Goal: Information Seeking & Learning: Learn about a topic

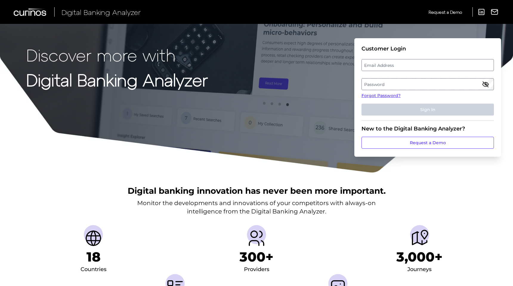
click at [381, 85] on label "Password" at bounding box center [428, 84] width 132 height 11
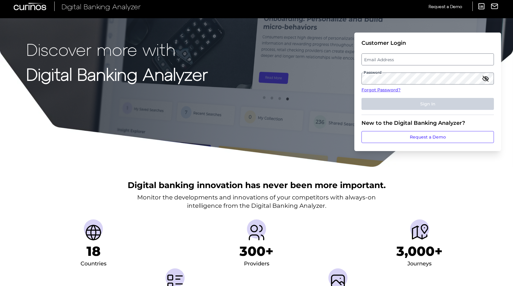
click at [389, 59] on label "Email Address" at bounding box center [428, 59] width 132 height 11
click at [389, 59] on input "email" at bounding box center [428, 59] width 132 height 12
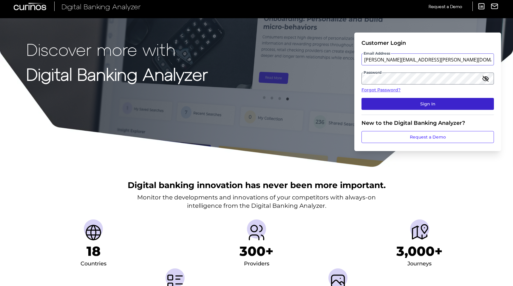
type input "[PERSON_NAME][EMAIL_ADDRESS][PERSON_NAME][DOMAIN_NAME]"
click at [427, 104] on button "Sign In" at bounding box center [428, 104] width 132 height 12
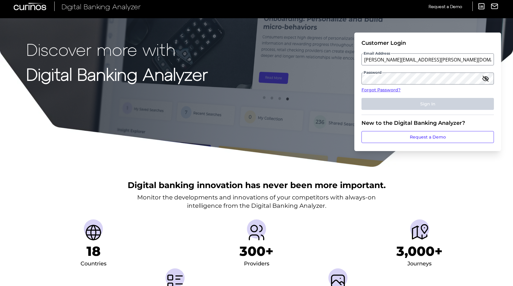
scroll to position [0, 0]
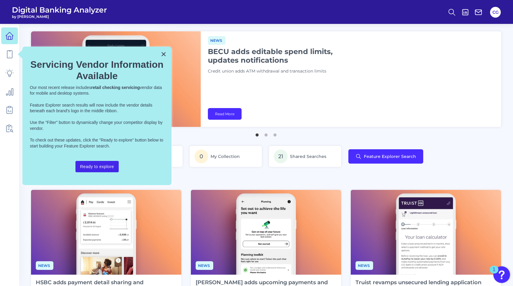
click at [103, 167] on button "Ready to explore" at bounding box center [97, 166] width 44 height 11
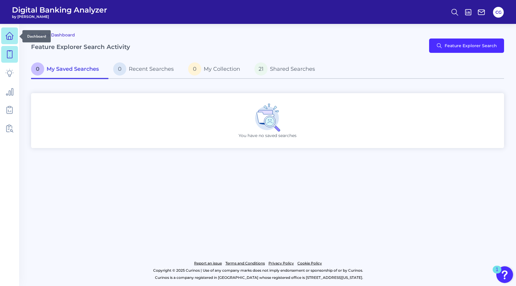
click at [8, 34] on icon at bounding box center [9, 35] width 7 height 7
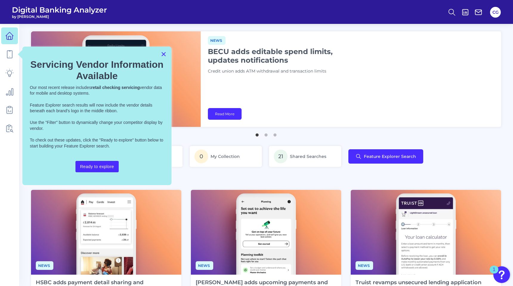
click at [162, 54] on button "×" at bounding box center [164, 54] width 6 height 10
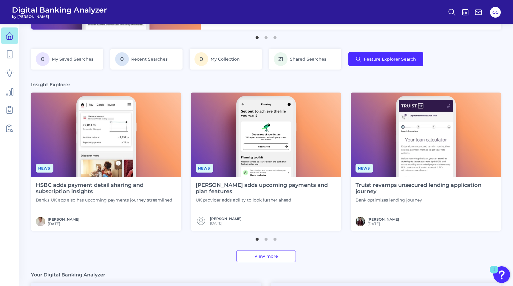
scroll to position [98, 0]
click at [221, 185] on h4 "[PERSON_NAME] adds upcoming payments and plan features" at bounding box center [266, 188] width 141 height 13
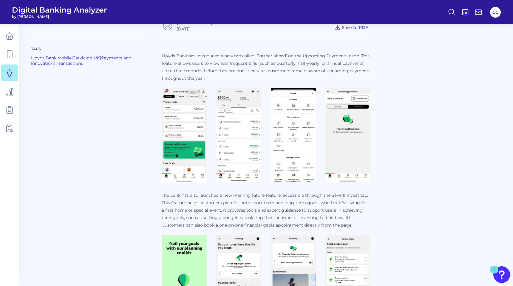
scroll to position [192, 0]
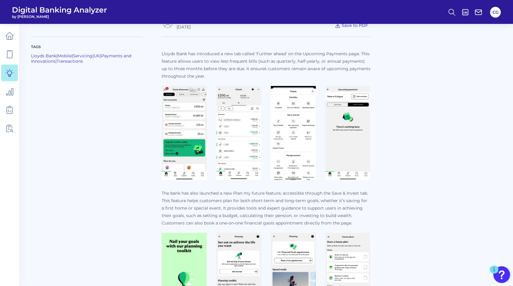
click at [195, 142] on img at bounding box center [184, 133] width 45 height 94
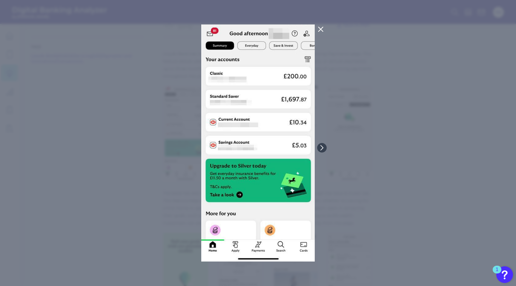
click at [169, 135] on div at bounding box center [258, 143] width 516 height 286
click at [320, 29] on icon at bounding box center [320, 29] width 7 height 7
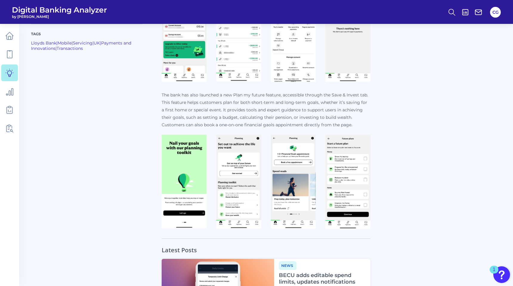
scroll to position [291, 0]
click at [241, 155] on img at bounding box center [238, 181] width 45 height 94
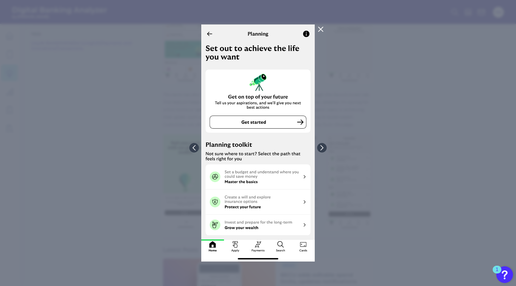
click at [350, 169] on div at bounding box center [258, 143] width 516 height 286
click at [349, 98] on div at bounding box center [258, 143] width 516 height 286
click at [321, 32] on icon at bounding box center [320, 29] width 7 height 7
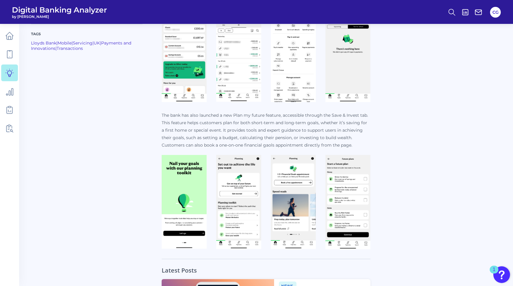
scroll to position [271, 0]
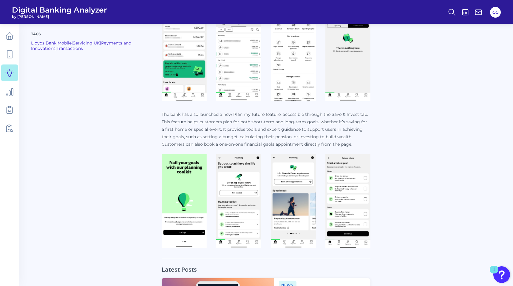
click at [280, 187] on img at bounding box center [293, 201] width 45 height 94
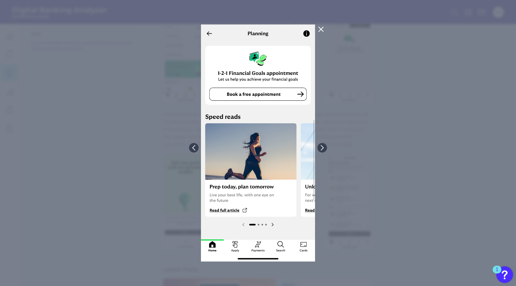
click at [391, 178] on div at bounding box center [258, 143] width 516 height 286
click at [321, 30] on icon at bounding box center [320, 29] width 4 height 4
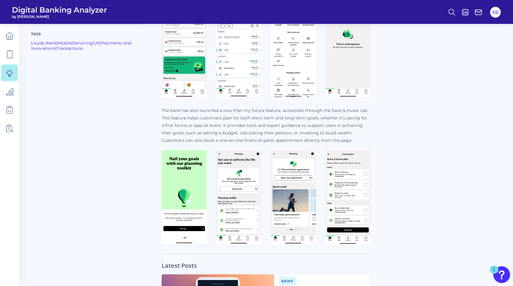
scroll to position [280, 0]
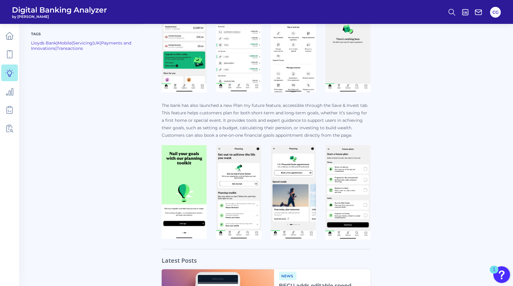
click at [184, 175] on img at bounding box center [184, 192] width 45 height 94
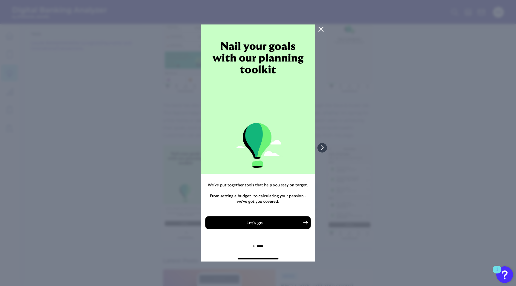
click at [169, 175] on div at bounding box center [258, 143] width 516 height 286
click at [323, 29] on icon at bounding box center [320, 29] width 7 height 7
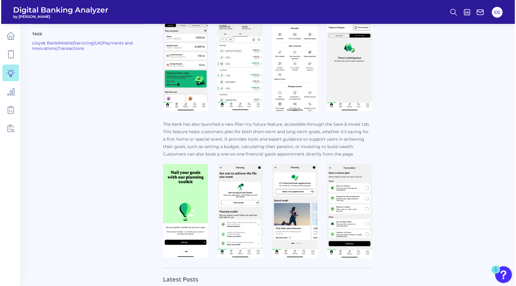
scroll to position [260, 0]
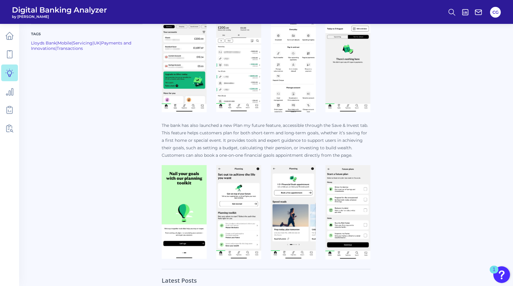
click at [239, 206] on img at bounding box center [238, 212] width 45 height 94
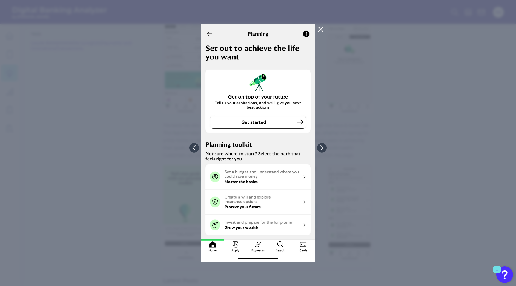
click at [352, 180] on div at bounding box center [258, 143] width 516 height 286
drag, startPoint x: 359, startPoint y: 95, endPoint x: 344, endPoint y: 73, distance: 26.4
click at [358, 93] on div at bounding box center [258, 143] width 516 height 286
click at [319, 29] on icon at bounding box center [320, 29] width 7 height 7
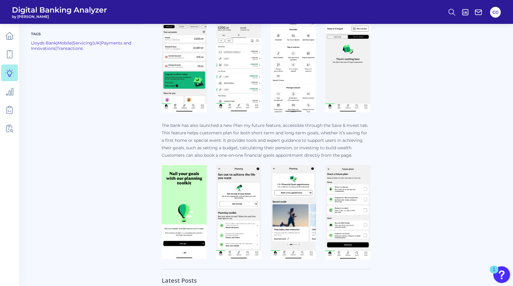
click at [357, 207] on img at bounding box center [348, 212] width 45 height 94
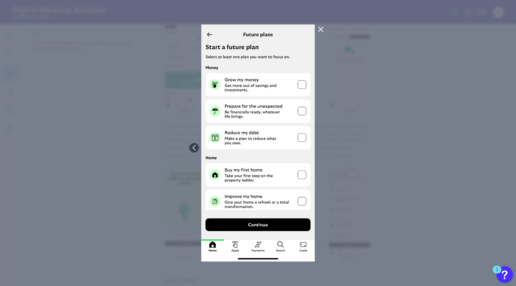
click at [320, 30] on icon at bounding box center [320, 29] width 7 height 7
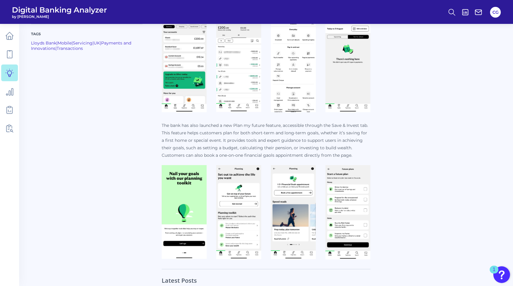
click at [236, 177] on img at bounding box center [238, 212] width 45 height 94
